Goal: Information Seeking & Learning: Learn about a topic

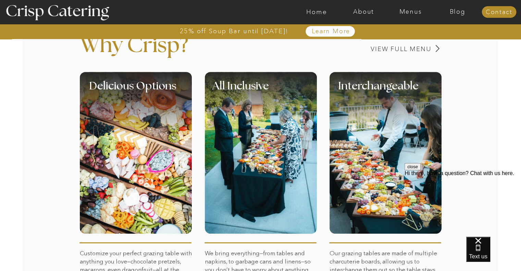
scroll to position [281, 0]
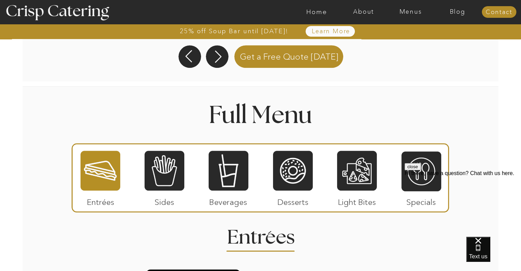
scroll to position [725, 0]
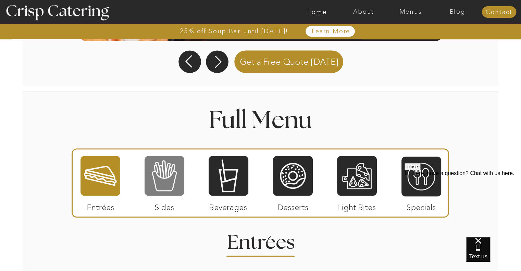
click at [160, 176] on div at bounding box center [164, 175] width 40 height 41
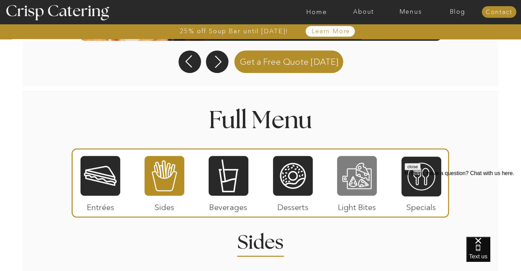
click at [340, 172] on div at bounding box center [357, 175] width 40 height 41
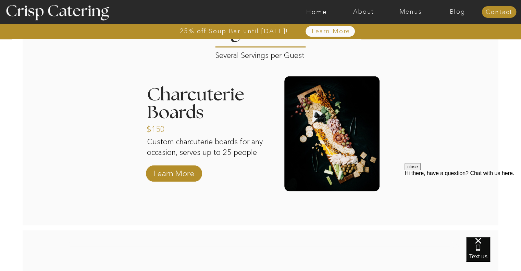
scroll to position [935, 0]
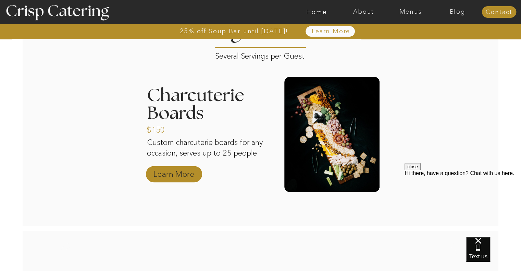
click at [185, 177] on p "Learn More" at bounding box center [174, 172] width 46 height 20
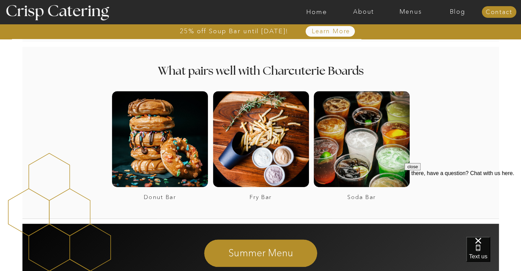
scroll to position [381, 0]
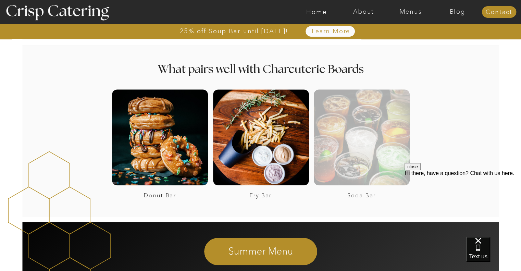
click at [328, 175] on div at bounding box center [362, 137] width 96 height 96
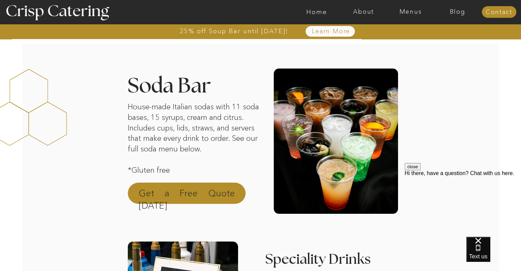
click at [163, 197] on p "Get a Free Quote [DATE]" at bounding box center [187, 195] width 96 height 16
click at [408, 11] on nav "Menus" at bounding box center [410, 12] width 47 height 7
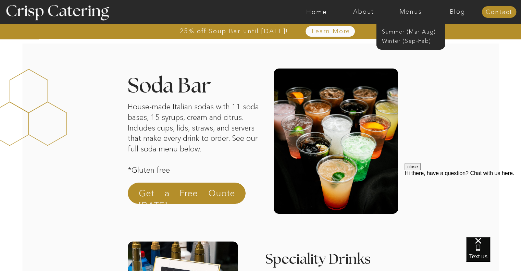
click at [408, 11] on nav "Menus" at bounding box center [410, 12] width 47 height 7
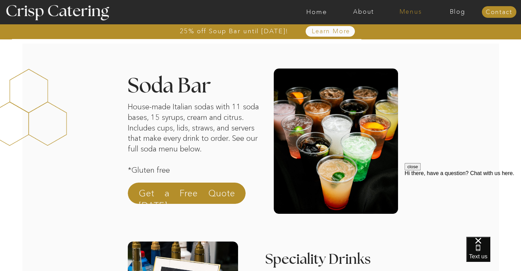
click at [408, 11] on nav "Menus" at bounding box center [410, 12] width 47 height 7
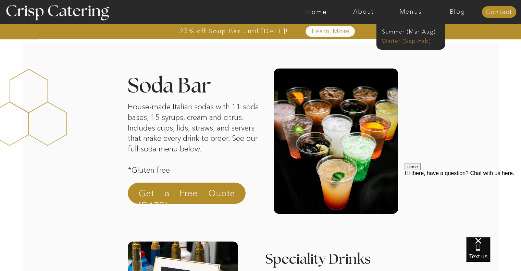
click at [404, 43] on nav "Winter (Sep-Feb)" at bounding box center [410, 40] width 56 height 7
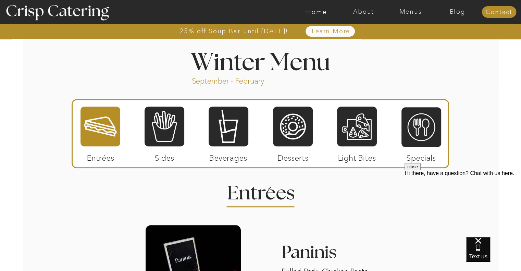
scroll to position [744, 0]
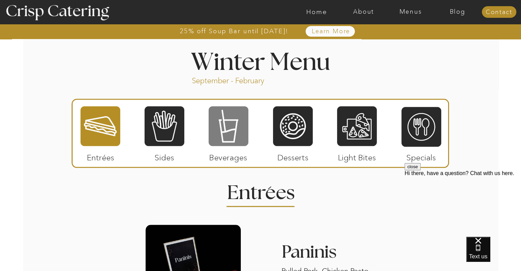
click at [220, 140] on div at bounding box center [229, 125] width 40 height 41
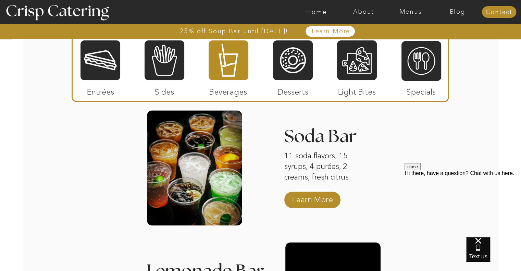
scroll to position [866, 0]
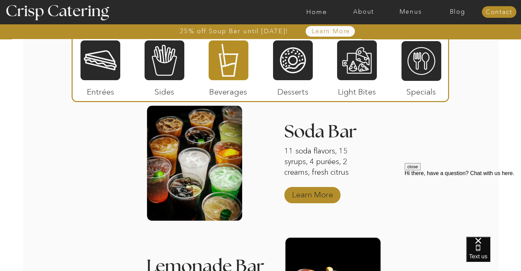
click at [296, 197] on p "Learn More" at bounding box center [313, 193] width 46 height 20
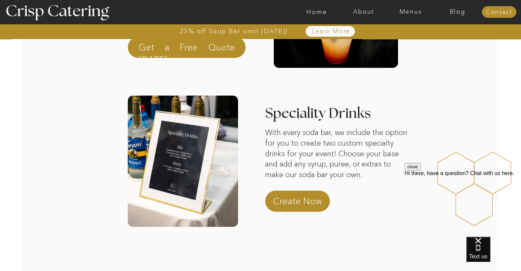
scroll to position [138, 0]
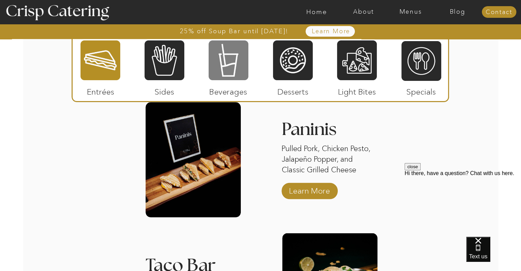
click at [233, 64] on div at bounding box center [229, 60] width 40 height 41
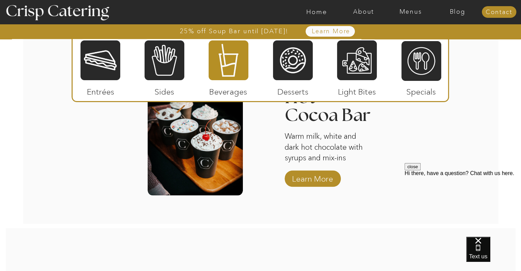
scroll to position [1158, 0]
click at [307, 172] on p "Learn More" at bounding box center [313, 176] width 46 height 20
